Goal: Transaction & Acquisition: Purchase product/service

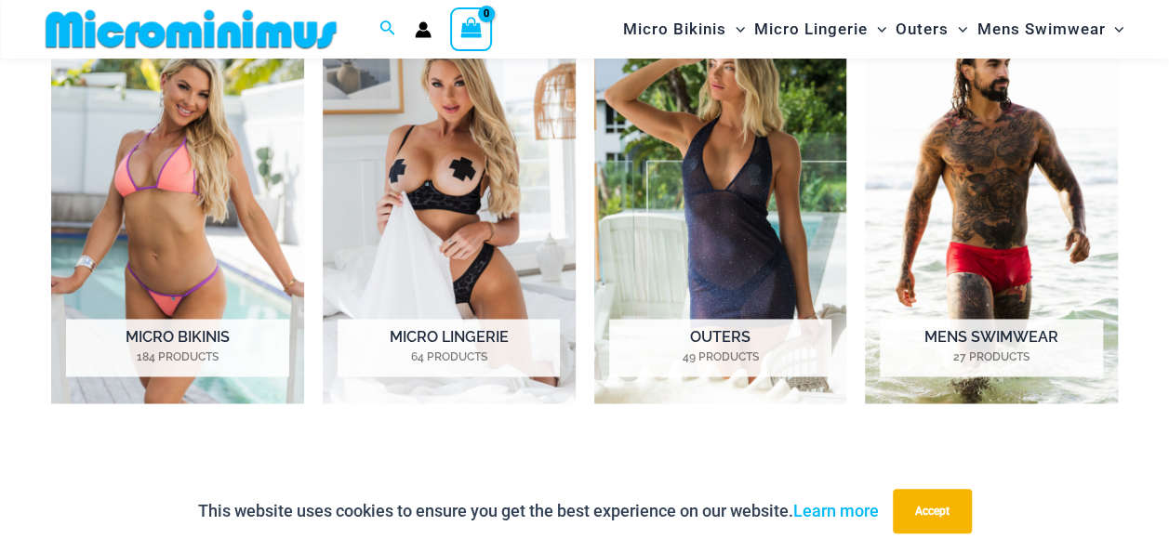
scroll to position [1378, 0]
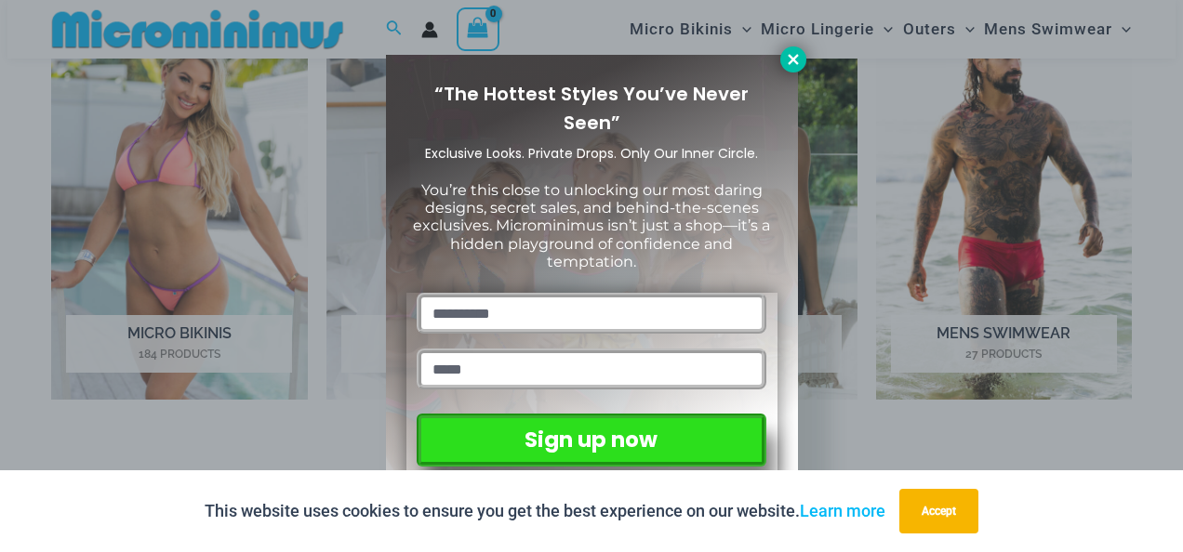
click at [789, 61] on icon at bounding box center [793, 59] width 10 height 10
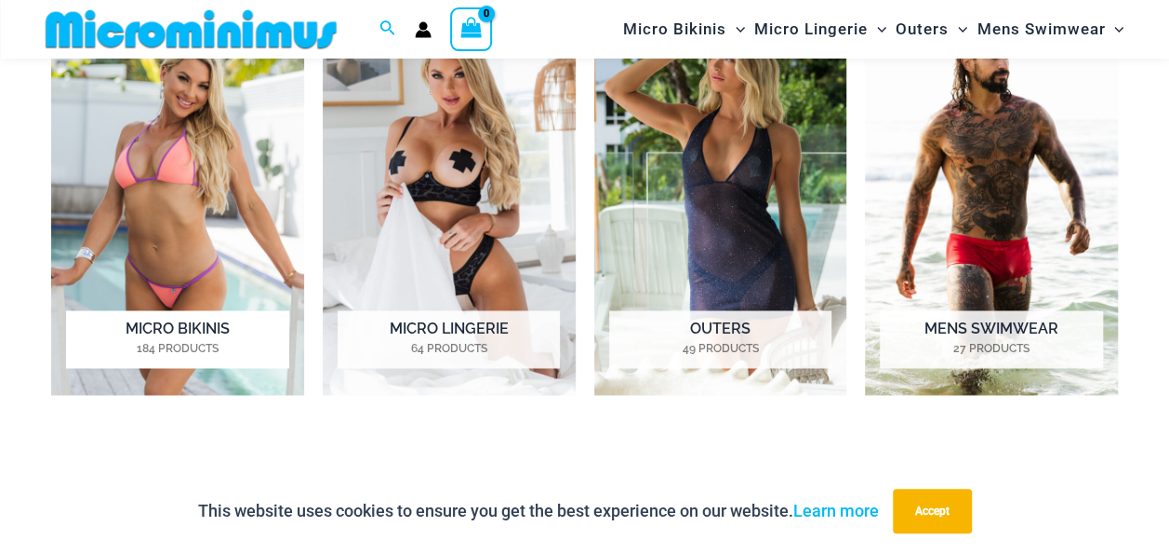
click at [181, 321] on h2 "Micro Bikinis 184 Products" at bounding box center [177, 340] width 222 height 58
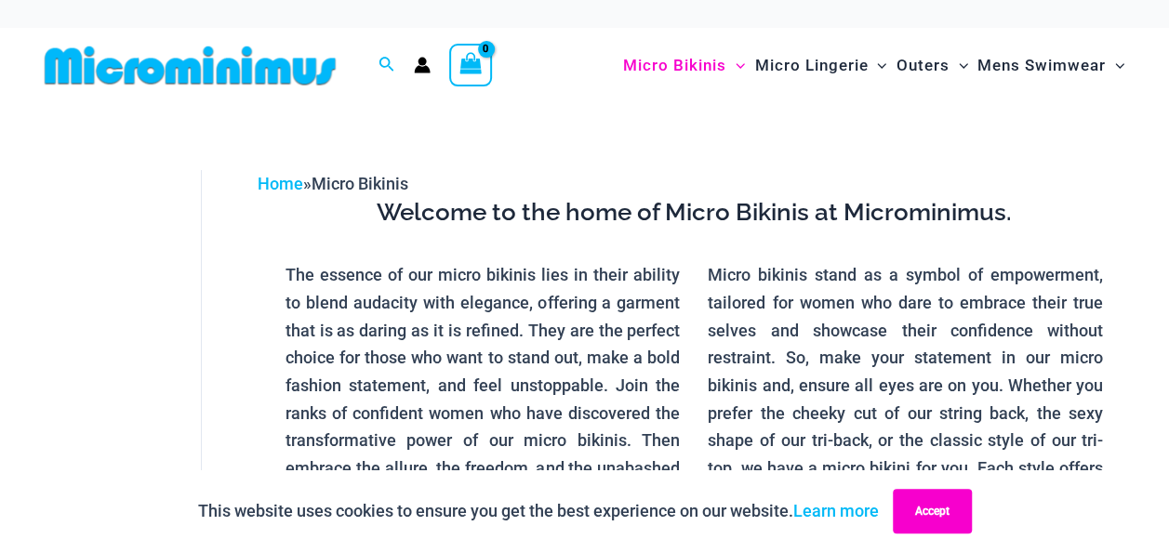
click at [945, 510] on button "Accept" at bounding box center [932, 511] width 79 height 45
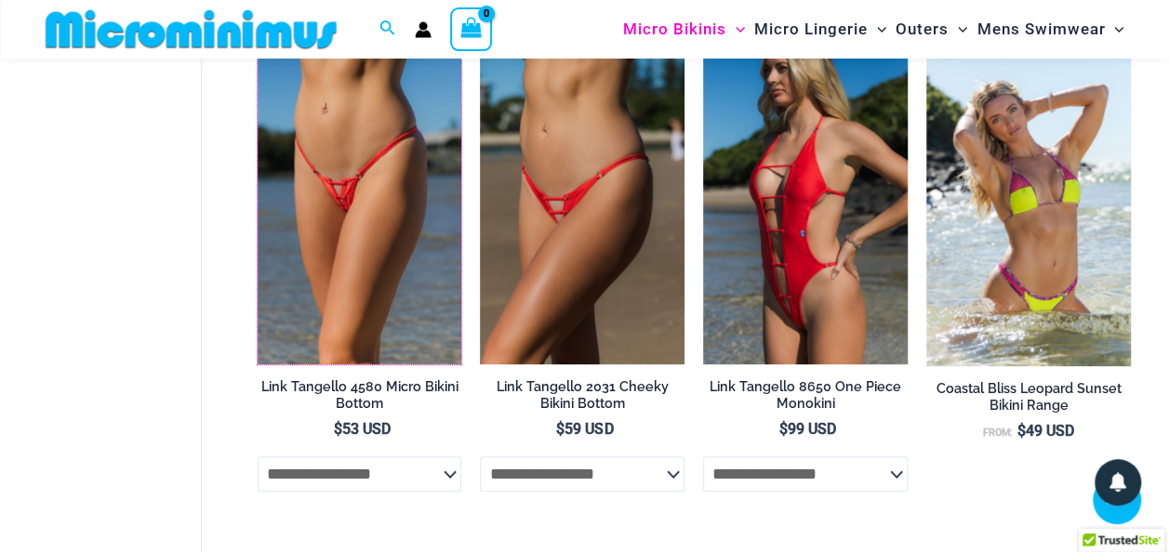
scroll to position [4448, 0]
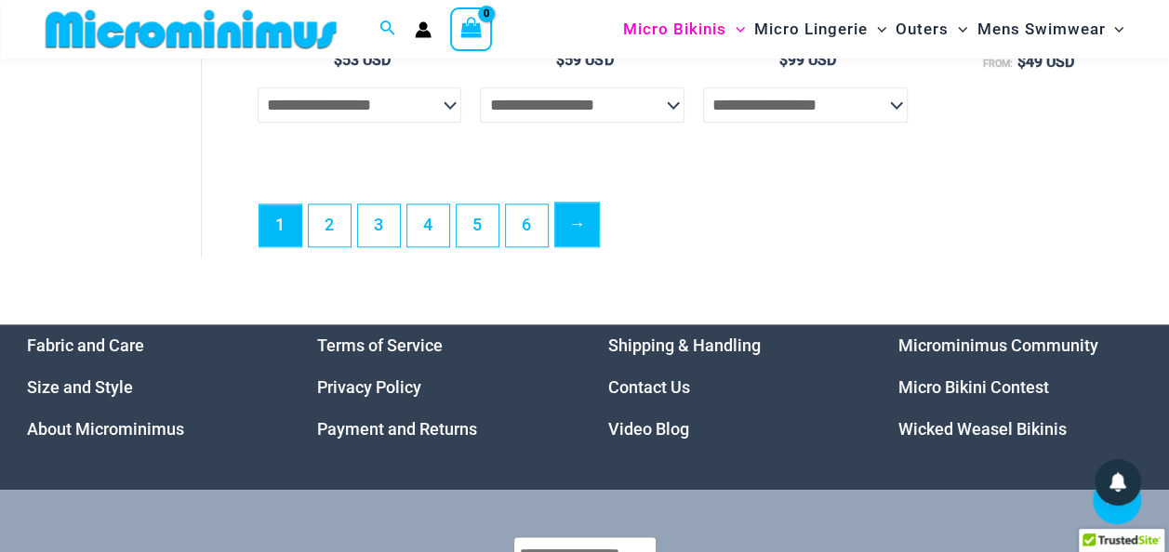
click at [571, 237] on link "→" at bounding box center [577, 225] width 44 height 44
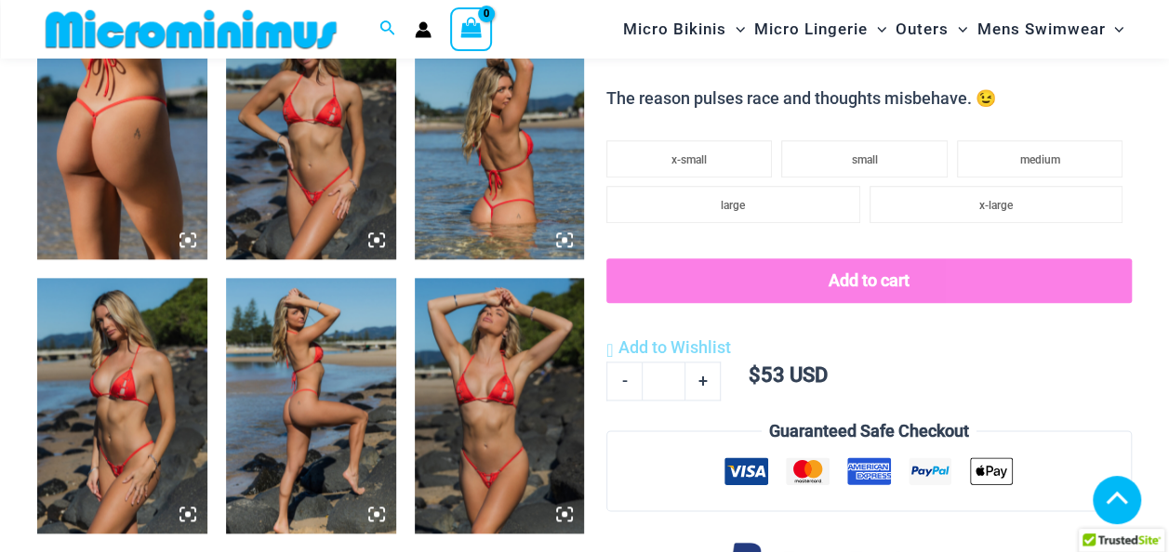
scroll to position [913, 0]
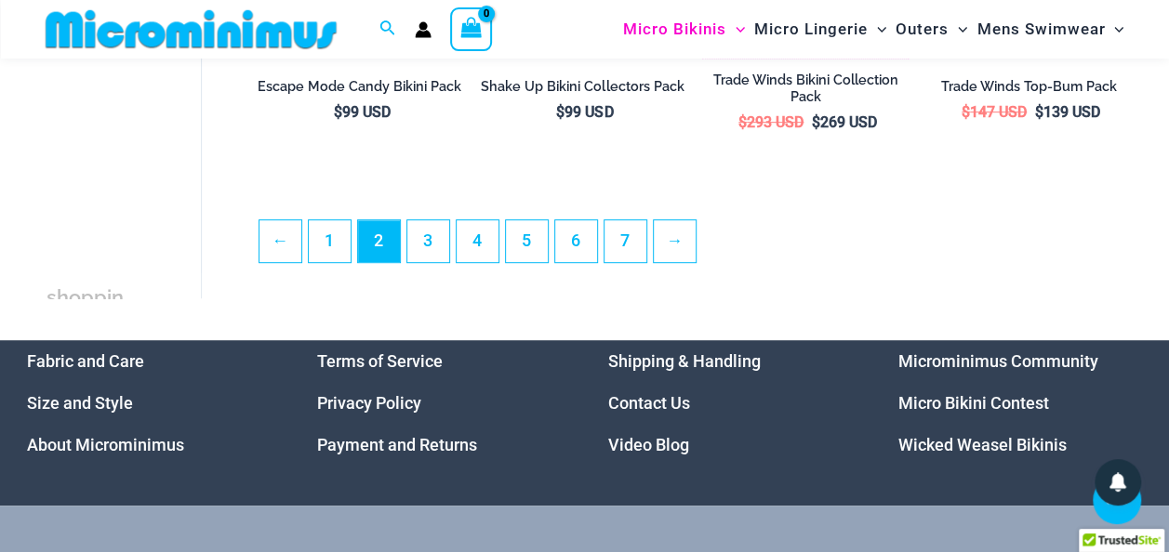
scroll to position [3874, 0]
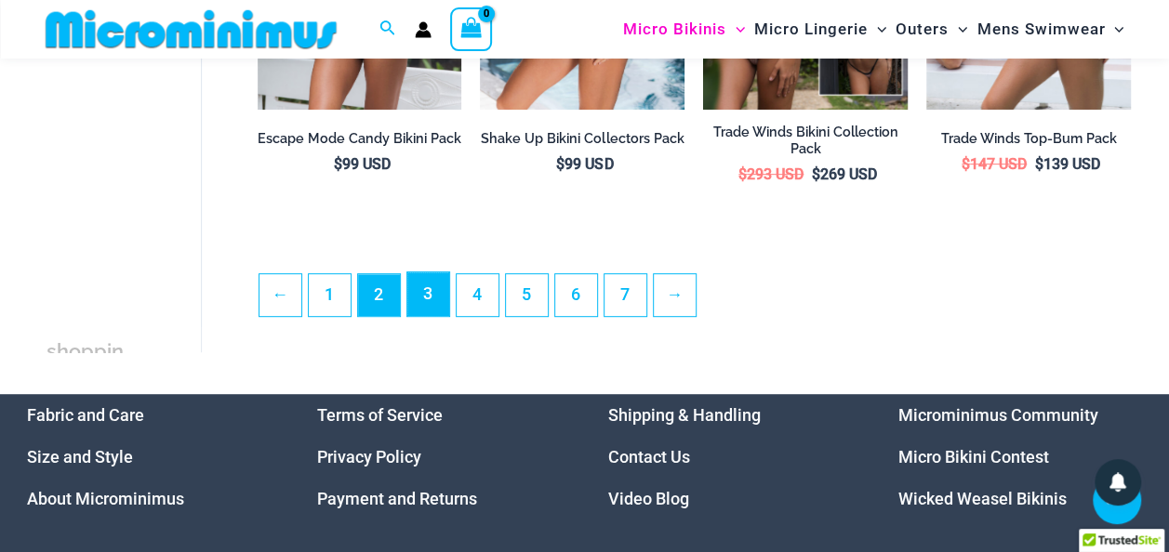
click at [422, 316] on link "3" at bounding box center [428, 294] width 42 height 44
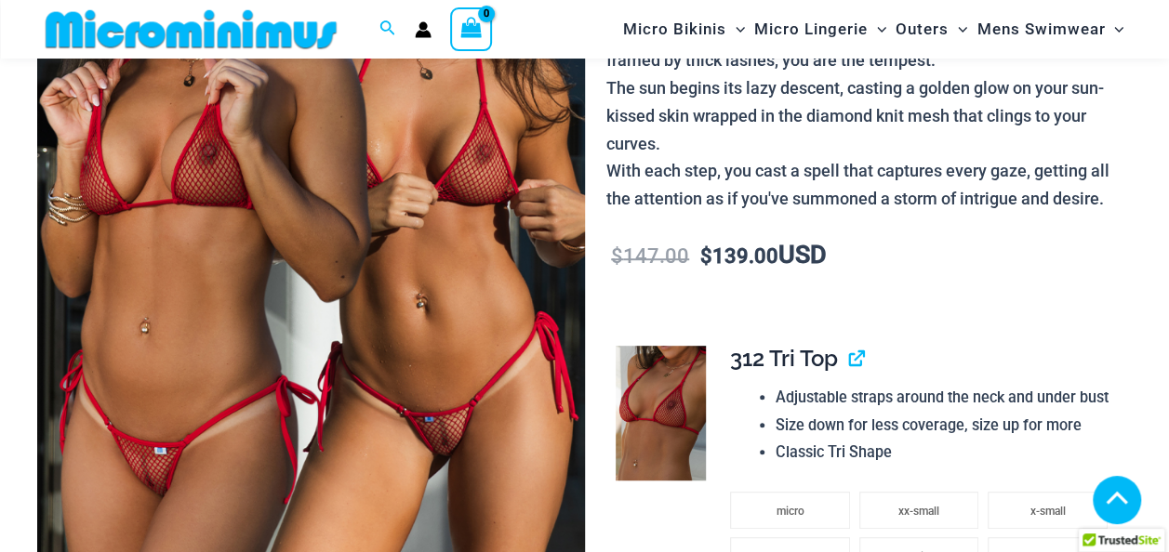
scroll to position [276, 0]
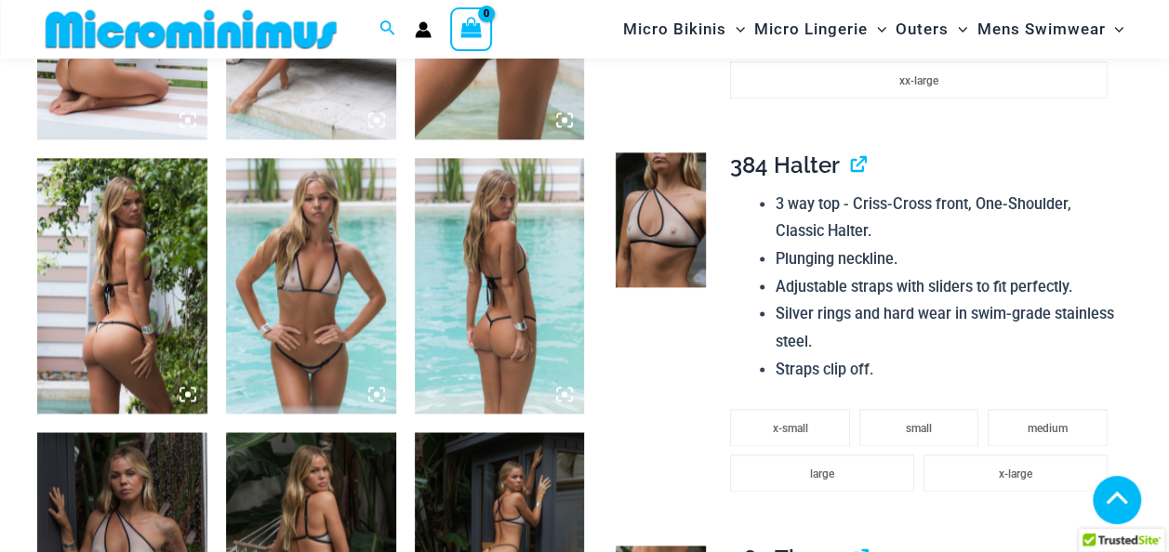
scroll to position [1112, 0]
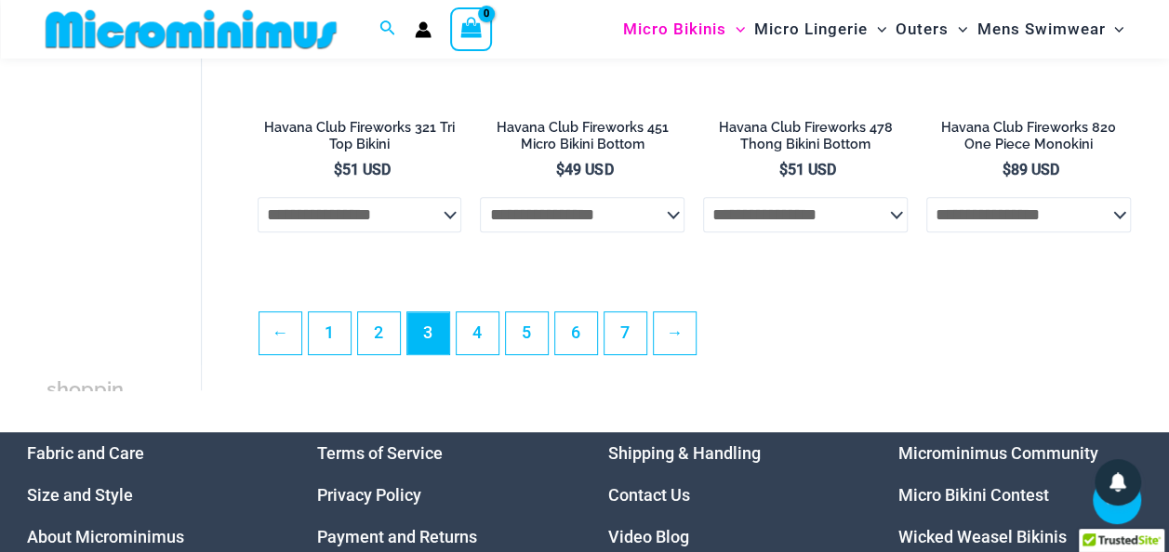
scroll to position [3899, 0]
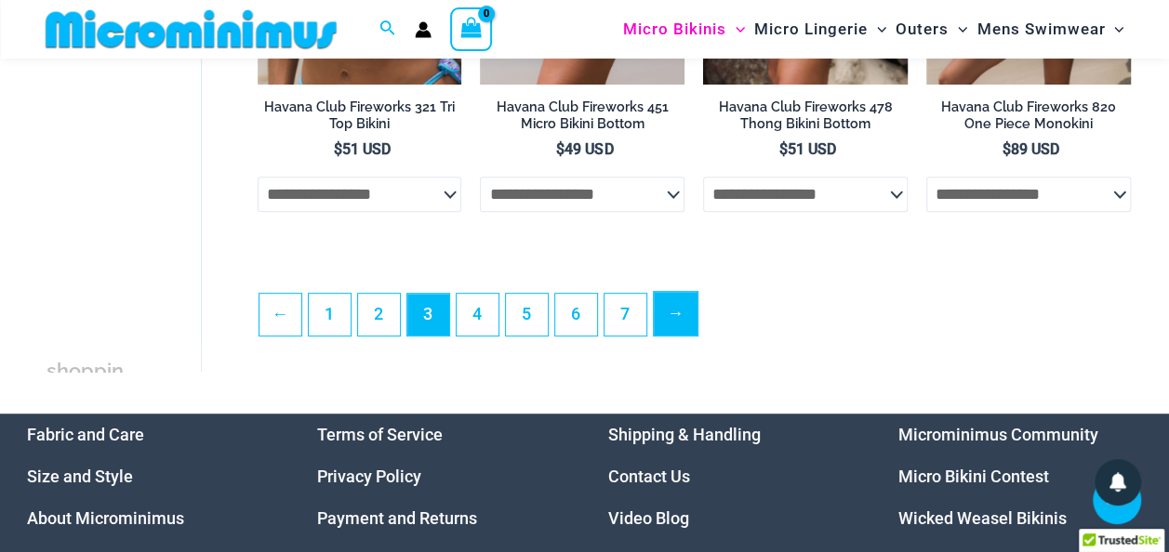
click at [674, 317] on link "→" at bounding box center [676, 314] width 44 height 44
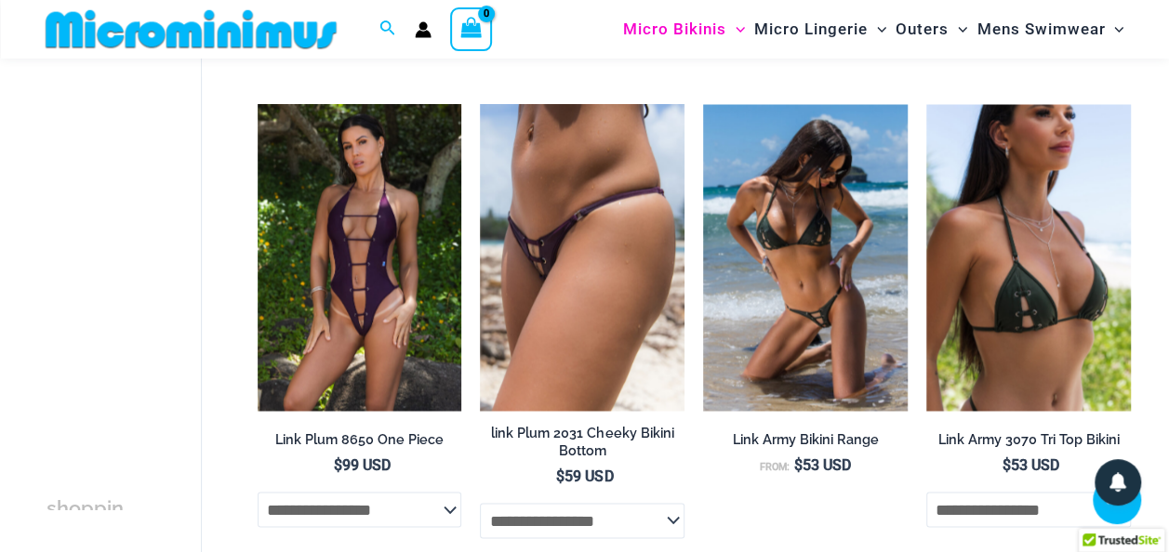
scroll to position [1658, 0]
